Goal: Task Accomplishment & Management: Manage account settings

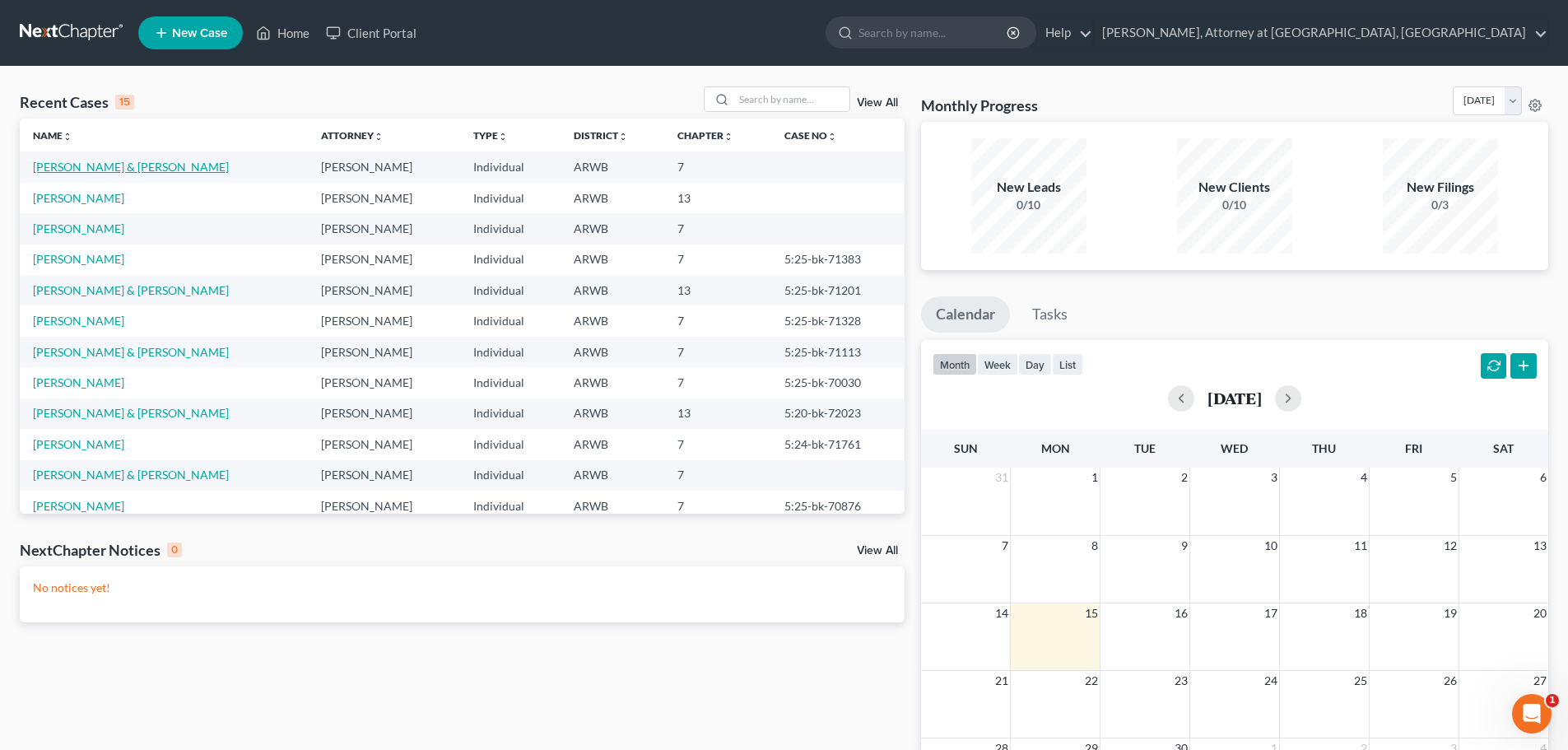
click at [122, 165] on link "[PERSON_NAME] & [PERSON_NAME]" at bounding box center [131, 166] width 196 height 14
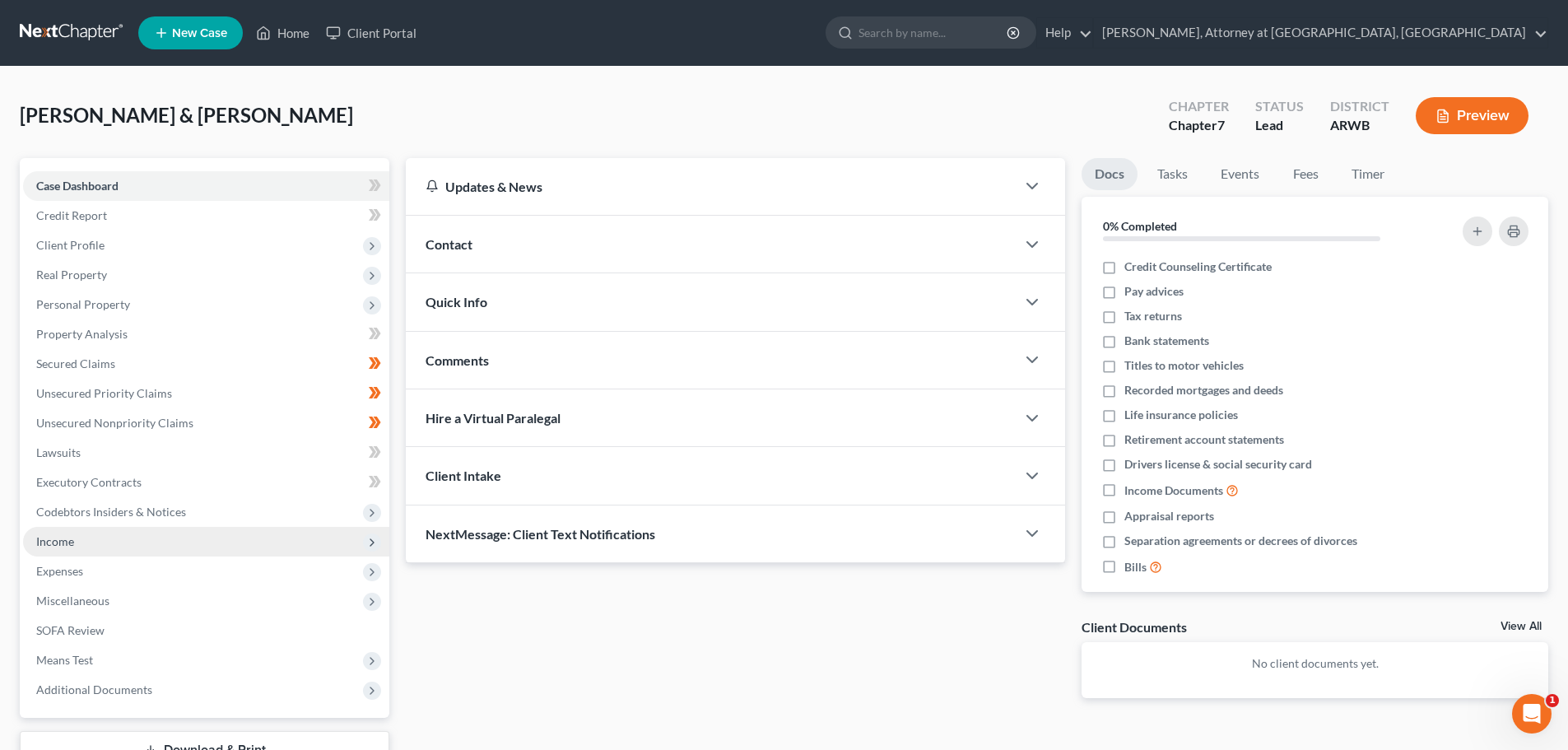
click at [77, 542] on span "Income" at bounding box center [206, 541] width 367 height 29
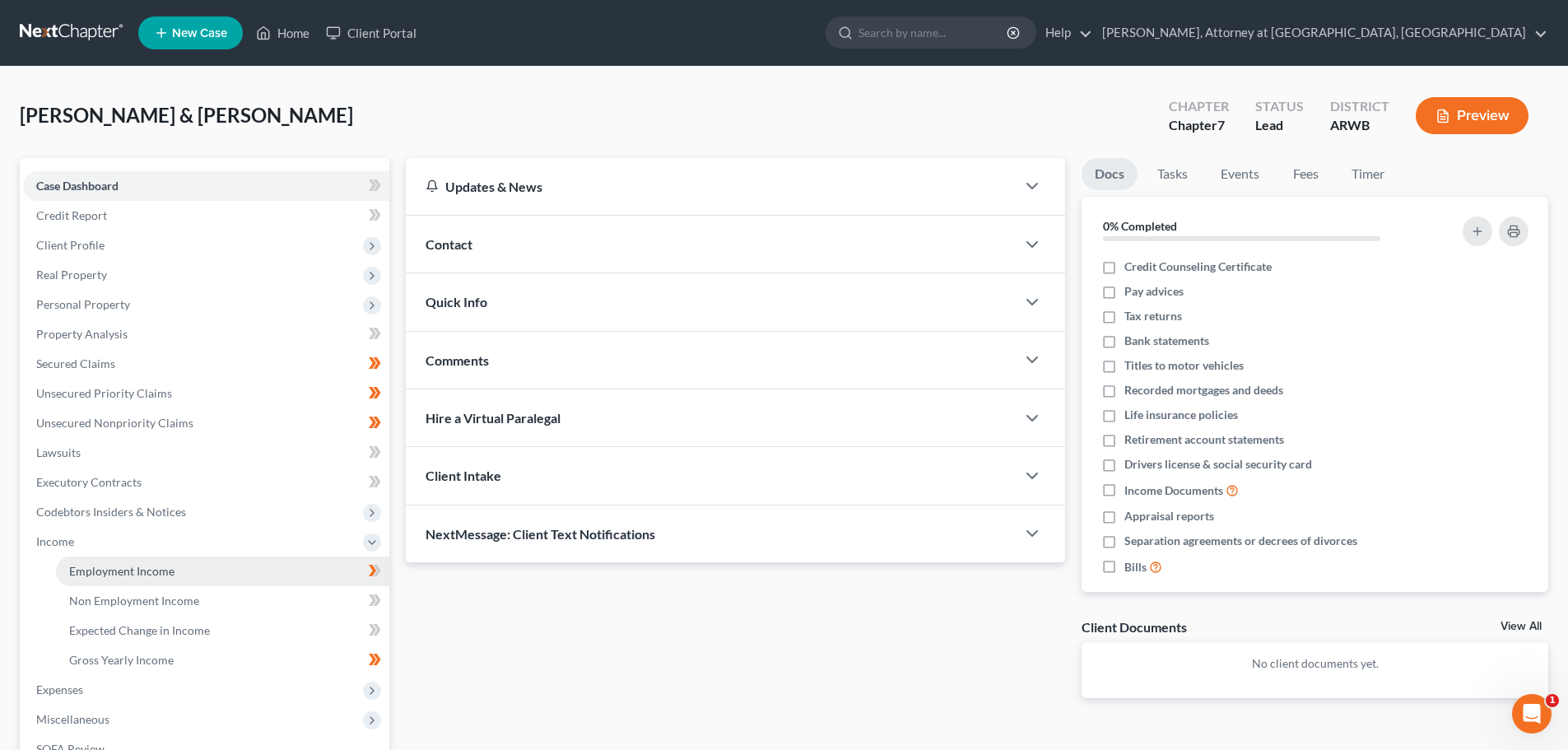
click at [124, 571] on span "Employment Income" at bounding box center [121, 571] width 105 height 14
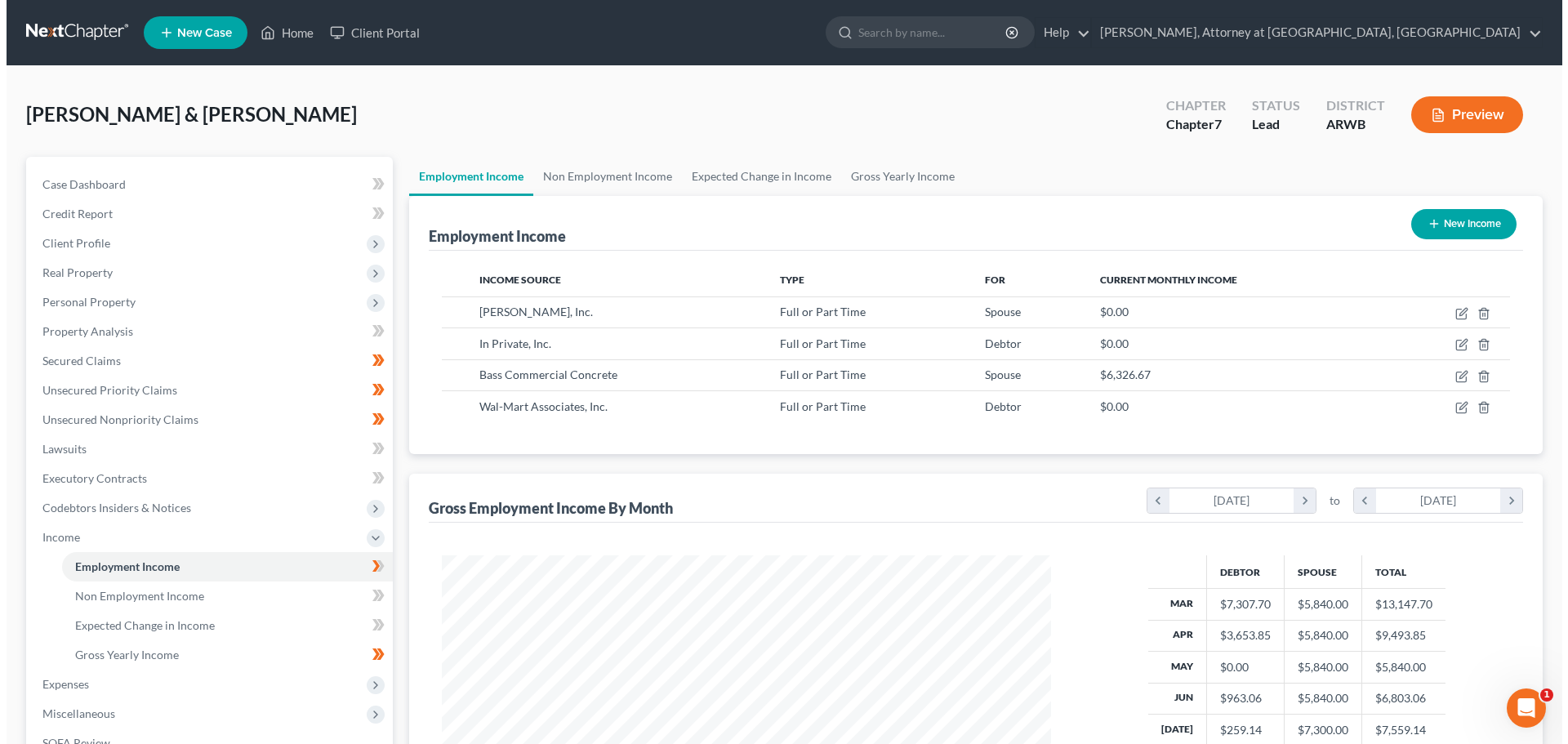
scroll to position [304, 642]
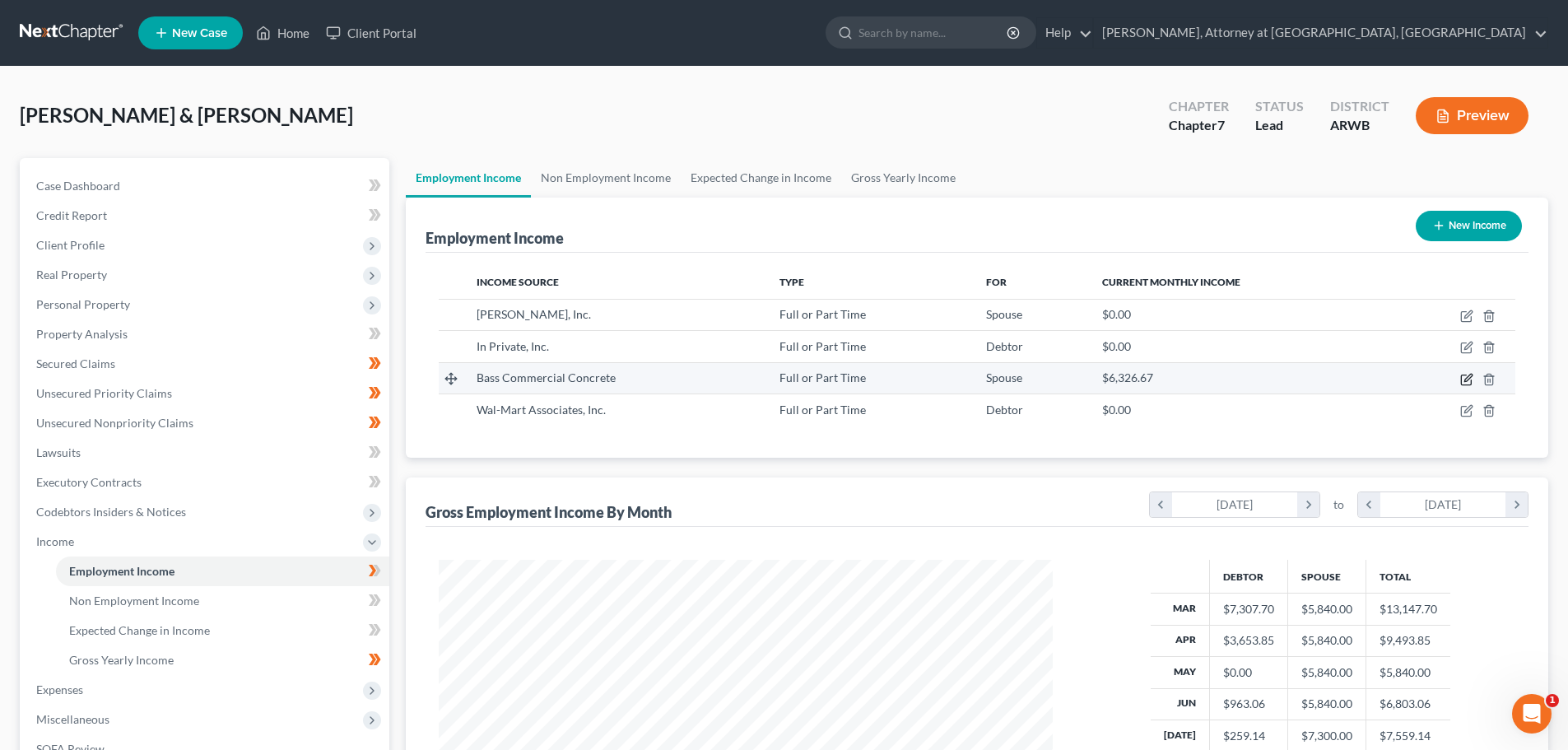
click at [1471, 381] on icon "button" at bounding box center [1466, 379] width 10 height 10
select select "0"
select select "2"
select select "3"
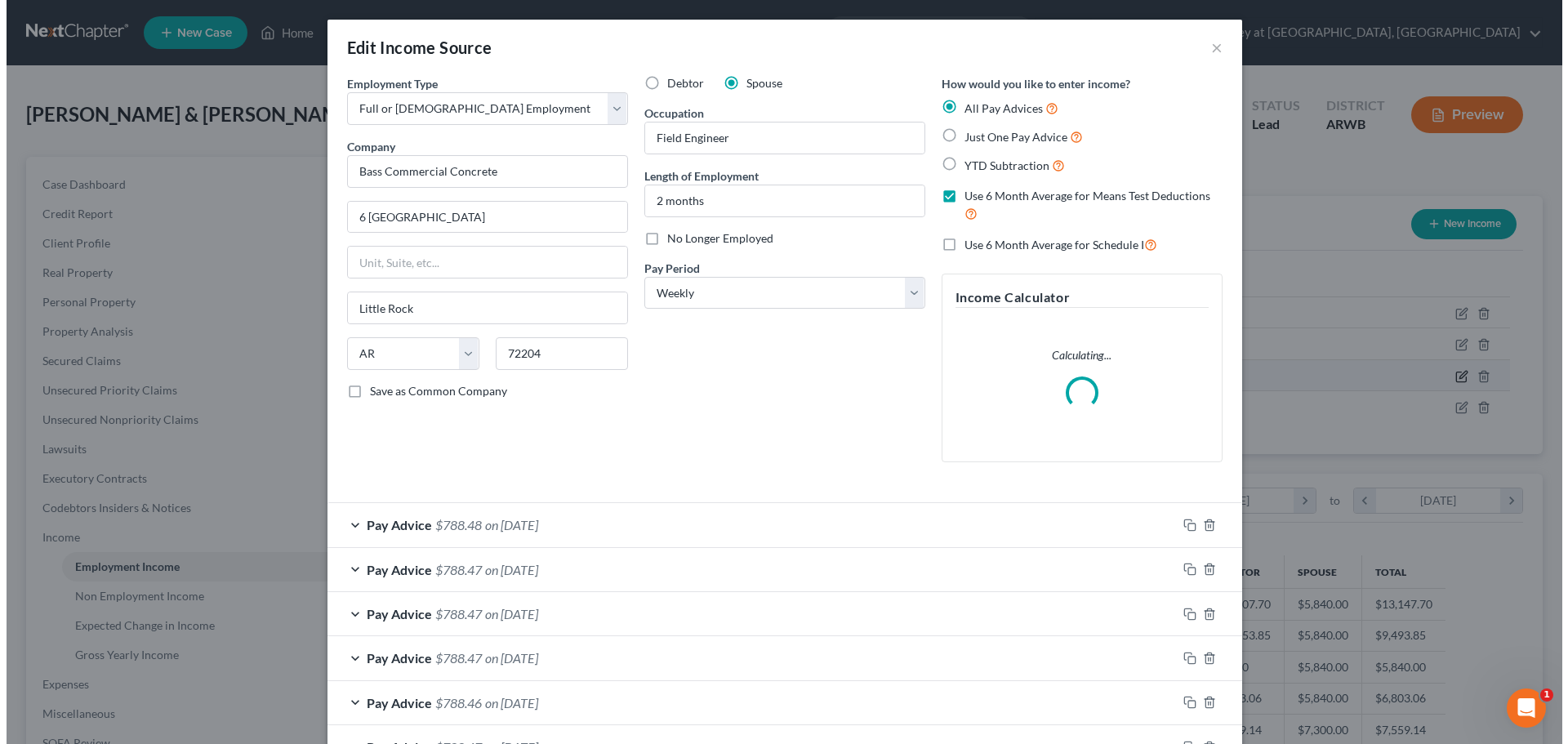
scroll to position [307, 647]
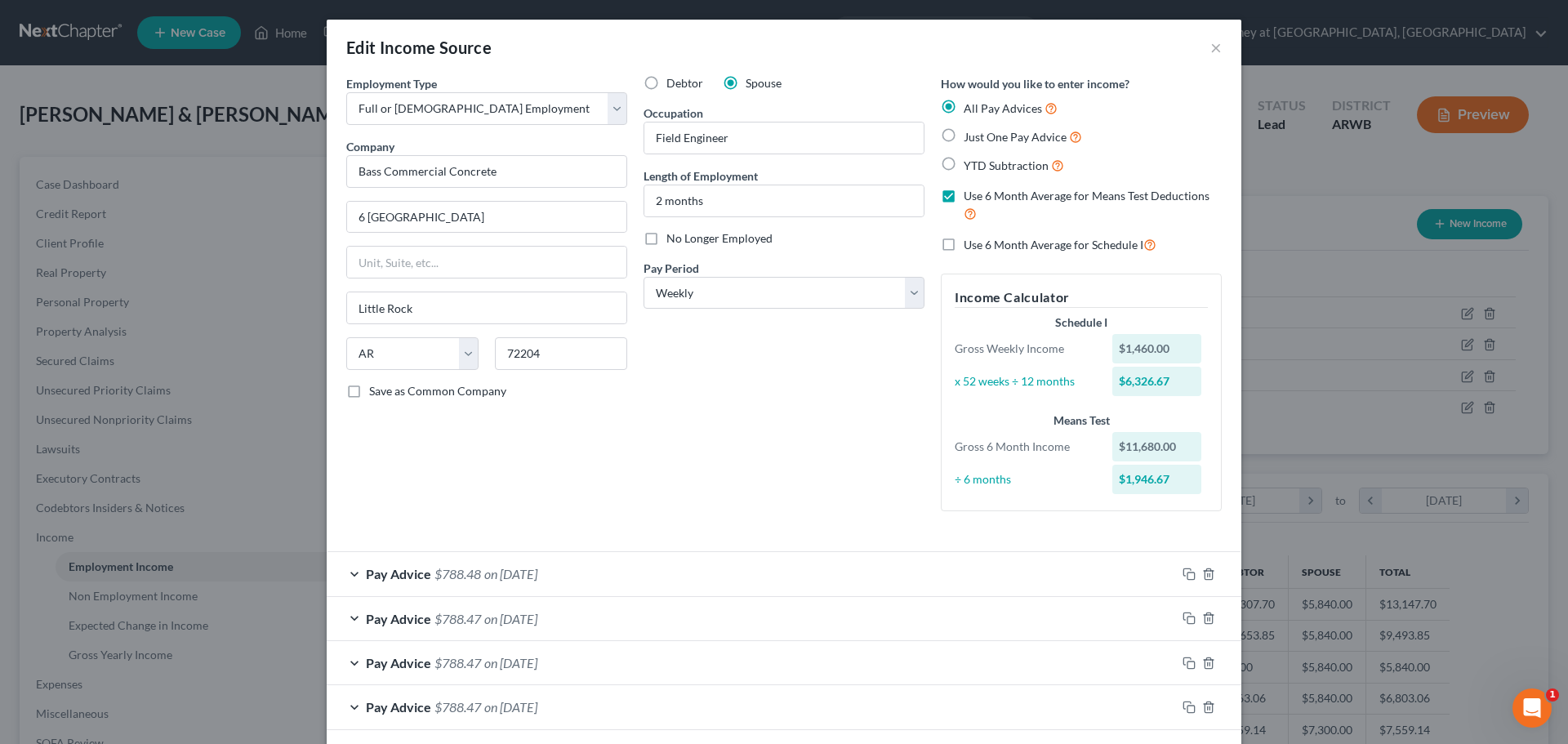
click at [599, 576] on div "Pay Advice $788.48 on [DATE]" at bounding box center [752, 573] width 850 height 43
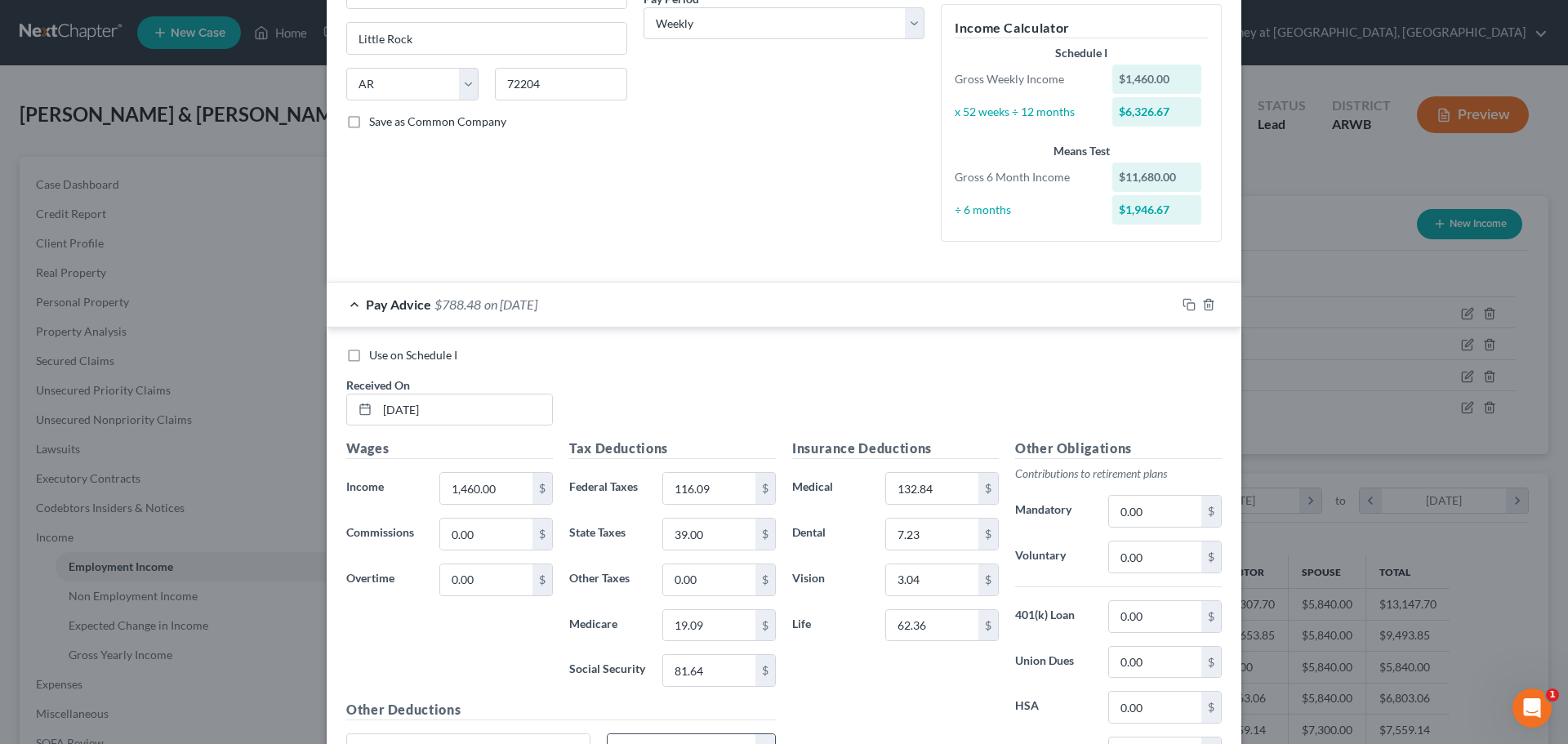
scroll to position [408, 0]
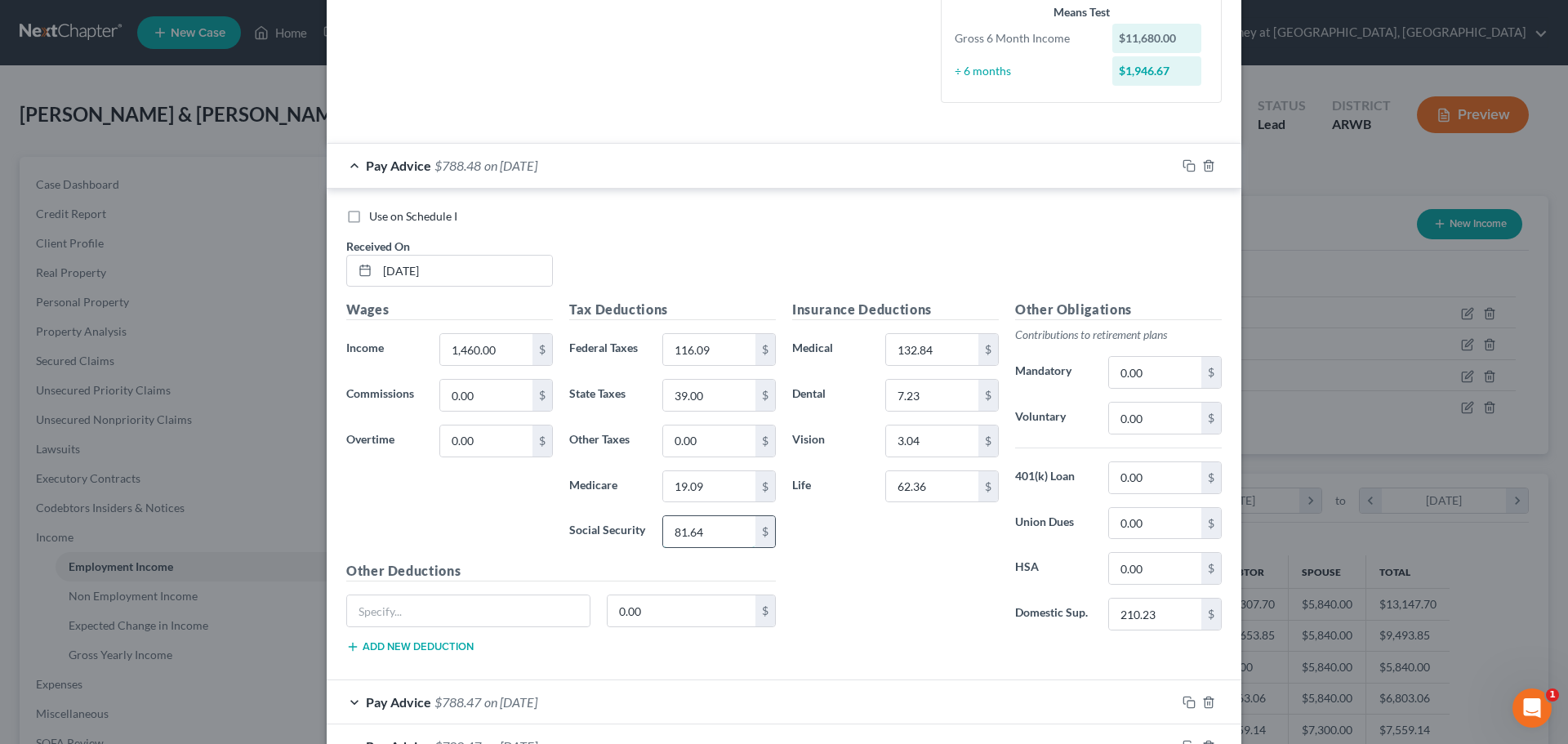
click at [703, 538] on input "81.64" at bounding box center [709, 531] width 92 height 31
type input "81.65"
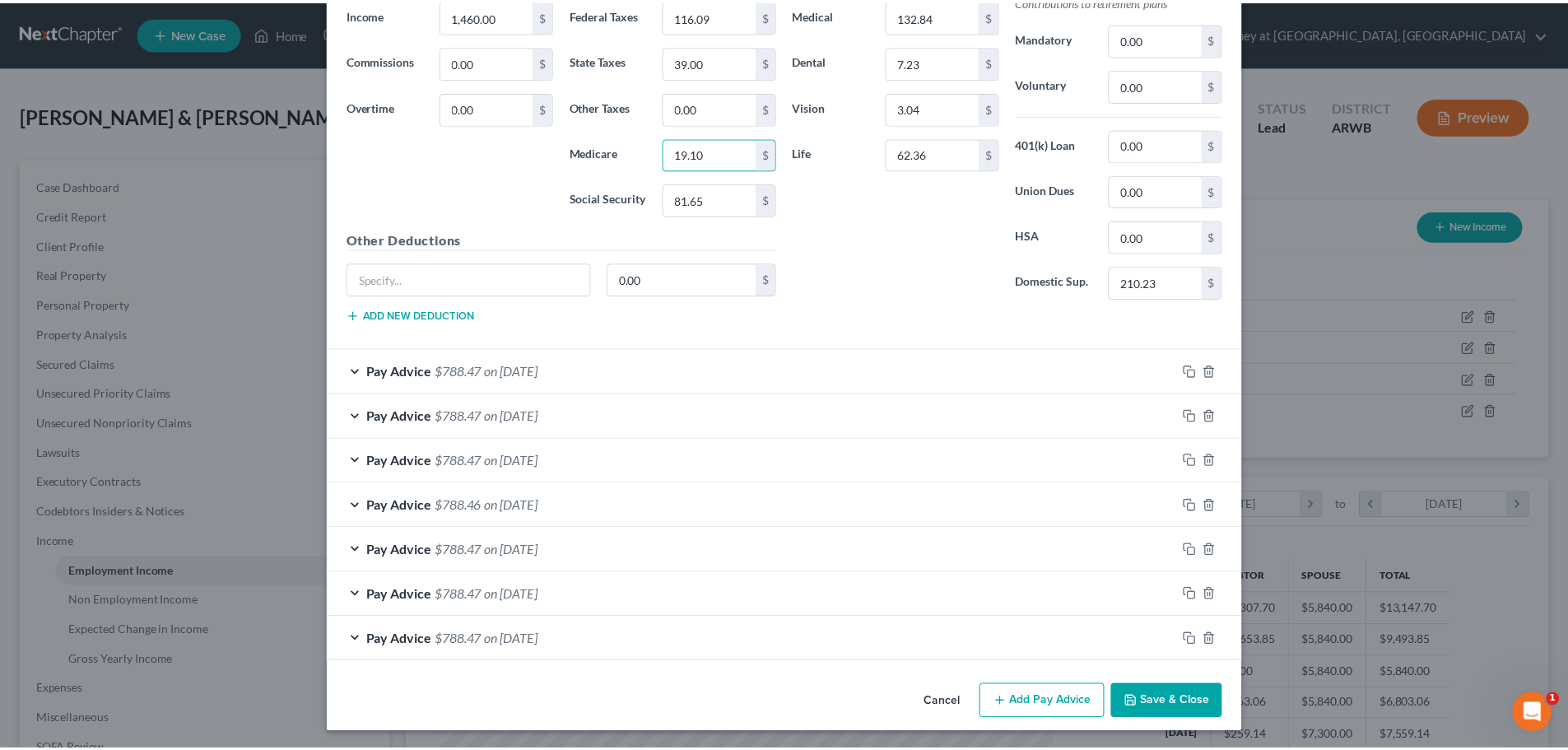
scroll to position [751, 0]
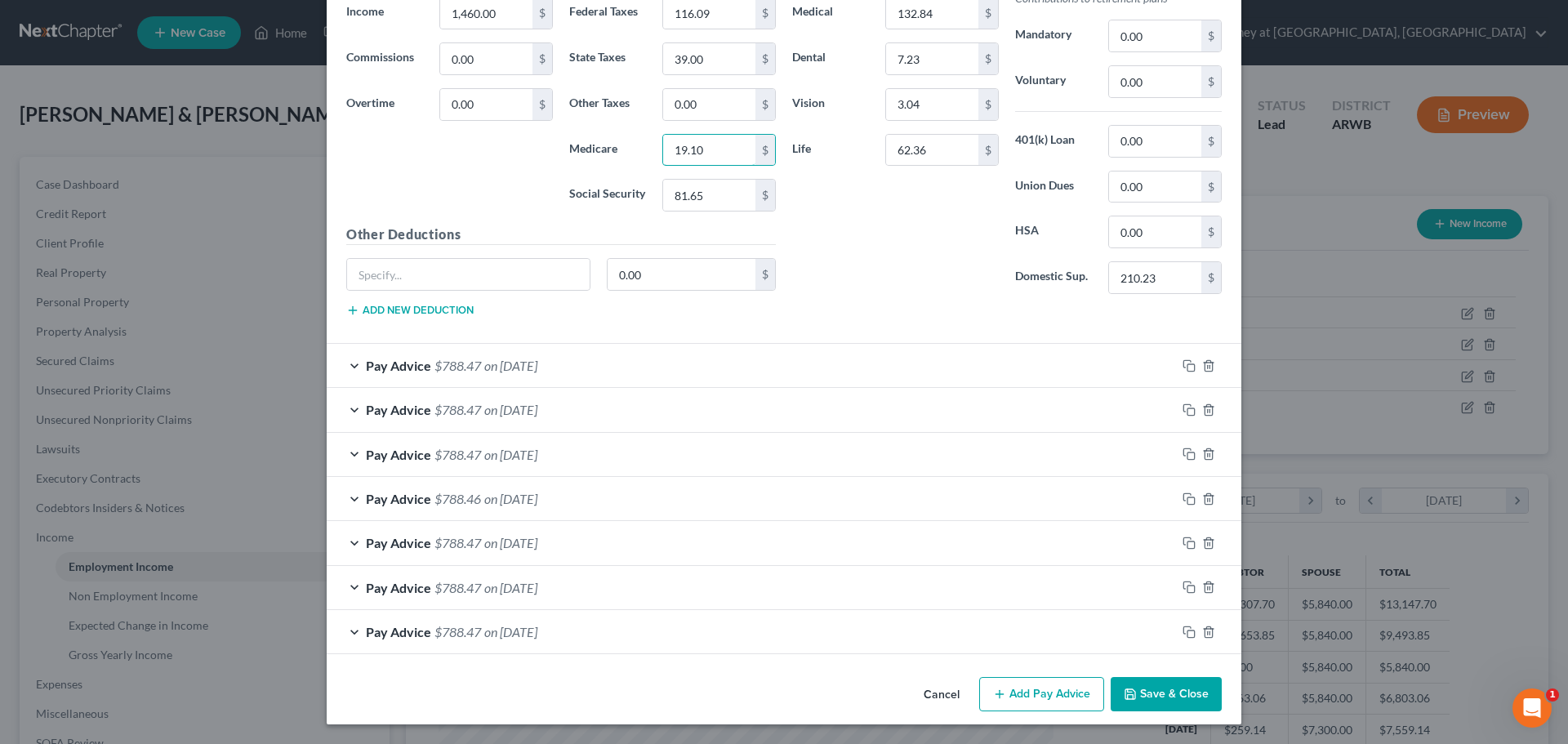
type input "19.10"
click at [1132, 686] on button "Save & Close" at bounding box center [1166, 694] width 111 height 34
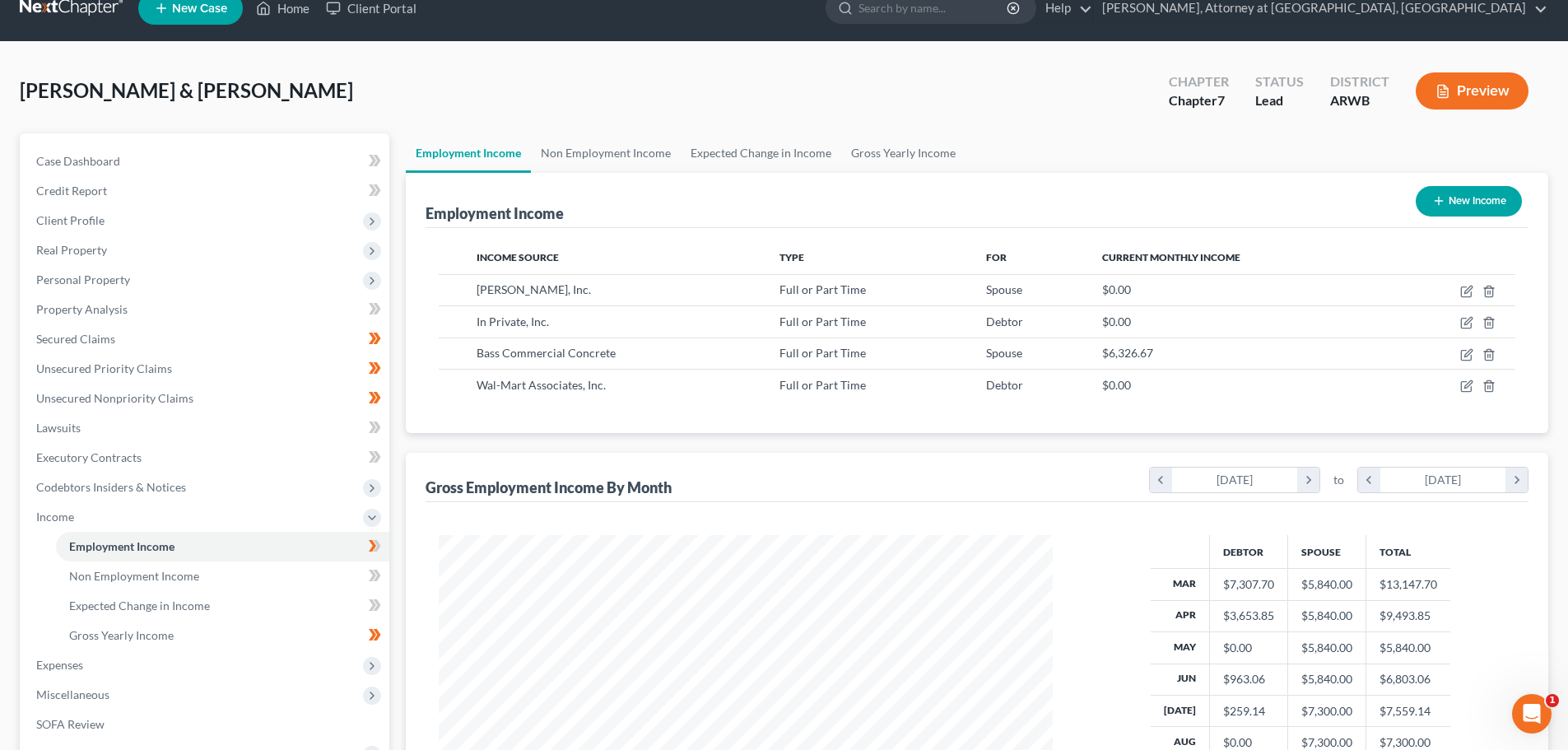
scroll to position [0, 0]
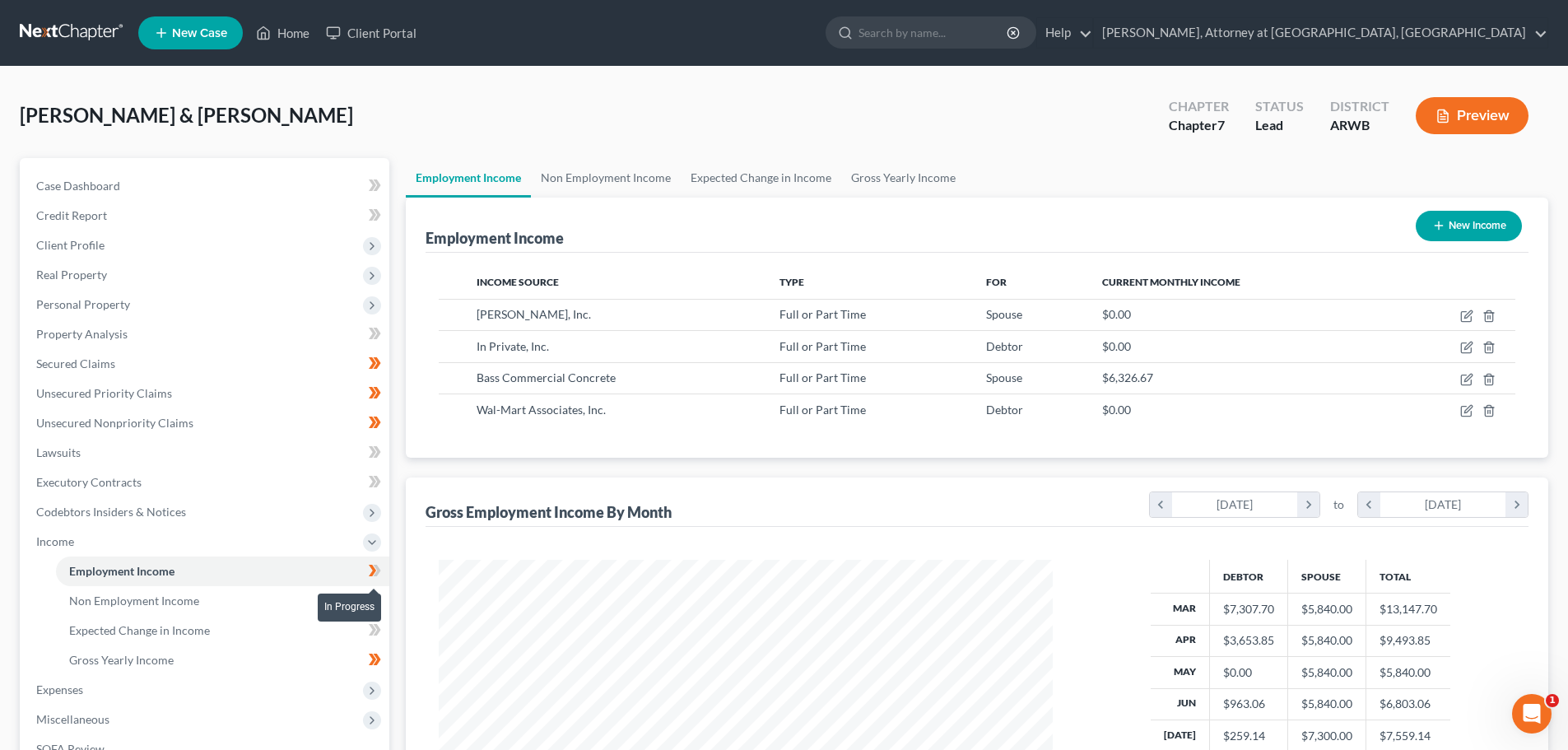
click at [374, 565] on icon at bounding box center [377, 571] width 8 height 12
